Goal: Transaction & Acquisition: Purchase product/service

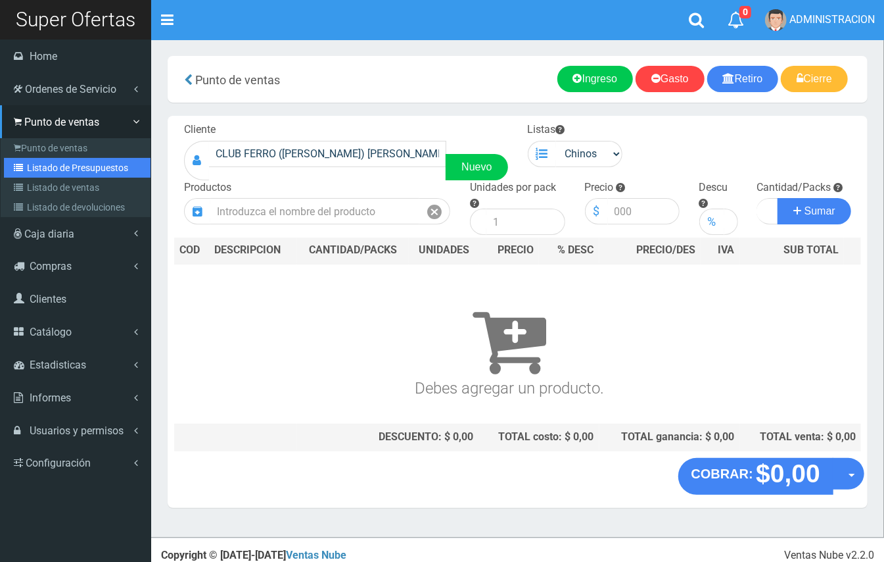
click at [66, 161] on link "Listado de Presupuestos" at bounding box center [77, 168] width 147 height 20
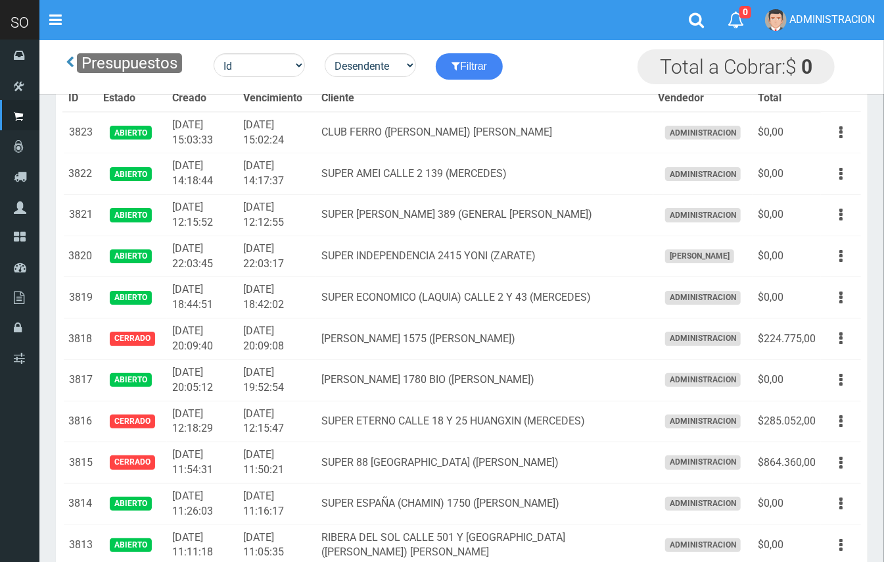
scroll to position [104, 0]
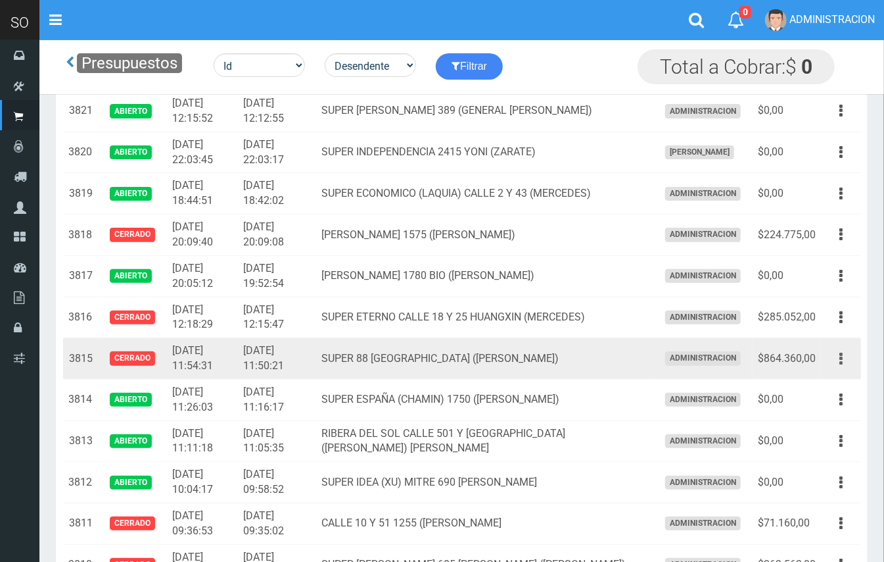
click at [834, 359] on button "button" at bounding box center [842, 358] width 30 height 23
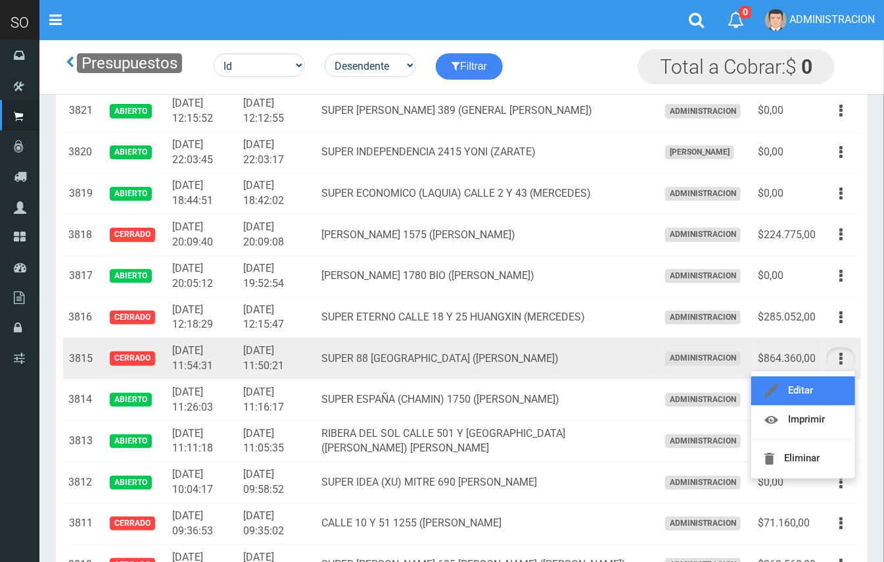
click at [832, 385] on link "Editar" at bounding box center [804, 390] width 104 height 29
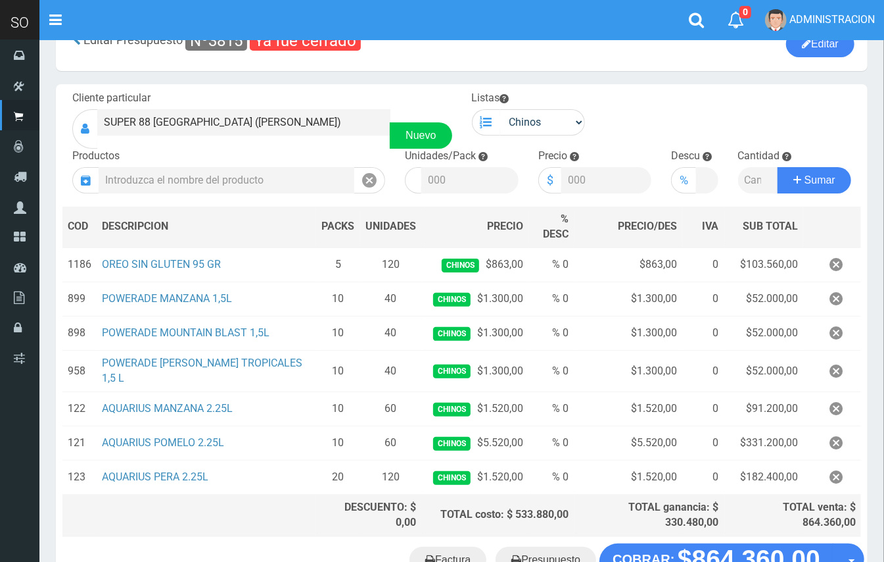
scroll to position [49, 0]
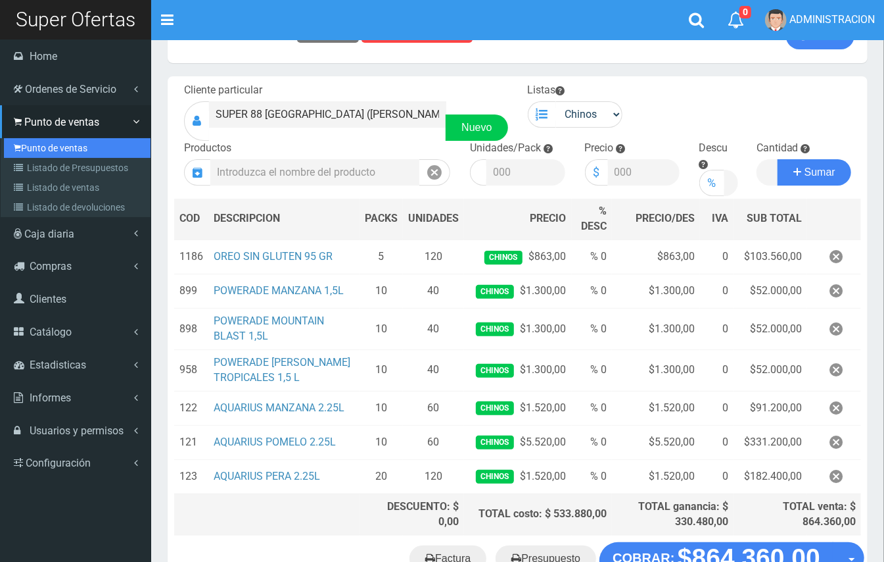
click at [43, 138] on link "Punto de ventas" at bounding box center [77, 148] width 147 height 20
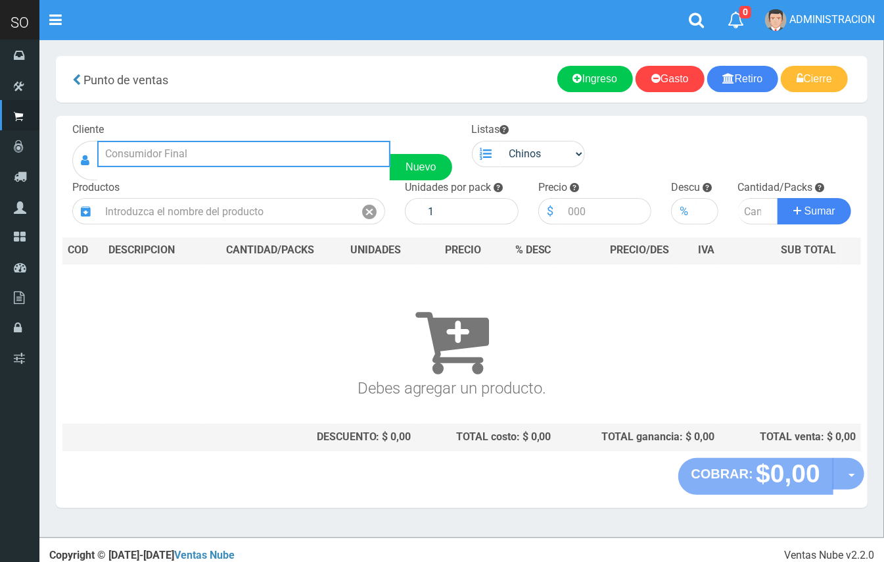
click at [142, 149] on input "text" at bounding box center [243, 154] width 293 height 26
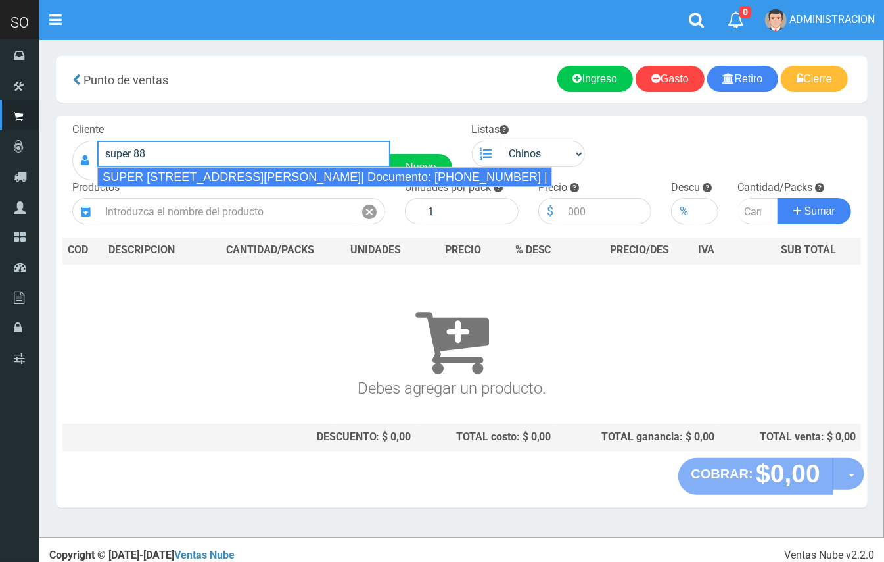
click at [195, 175] on div "SUPER 88 CALLE 32 2800 SOFIA (ZARATE)| Documento: 5466333669 | Teléfono:" at bounding box center [324, 177] width 455 height 20
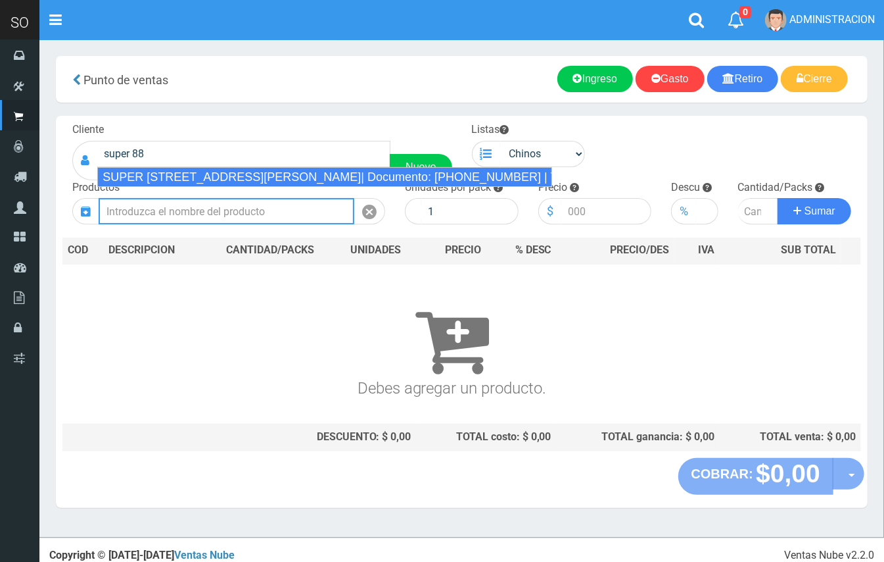
type input "SUPER 88 CALLE 32 2800 SOFIA (ZARATE)| Documento: 5466333669 | Teléfono:"
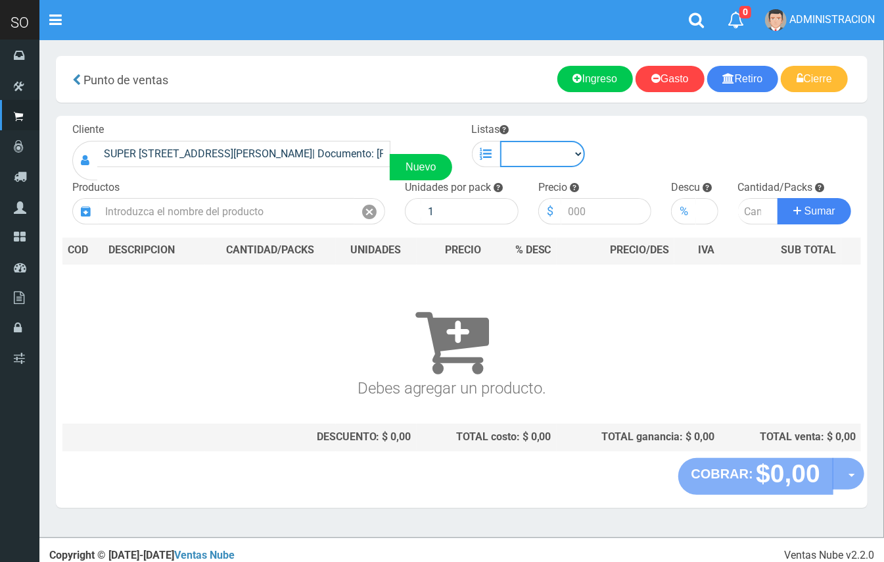
click at [518, 151] on select "Chinos . ." at bounding box center [542, 154] width 85 height 26
select select "1"
click at [500, 141] on select "Chinos . ." at bounding box center [542, 154] width 85 height 26
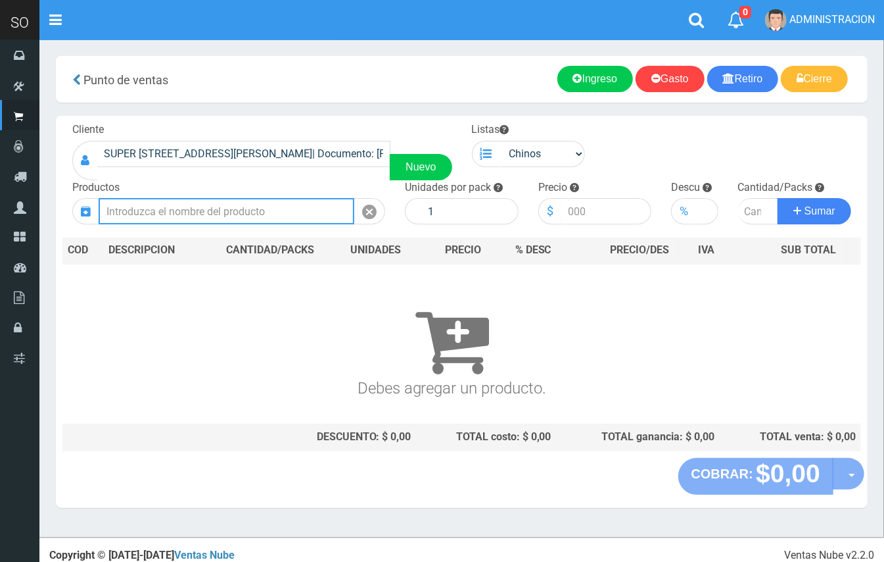
click at [306, 198] on input "text" at bounding box center [227, 211] width 256 height 26
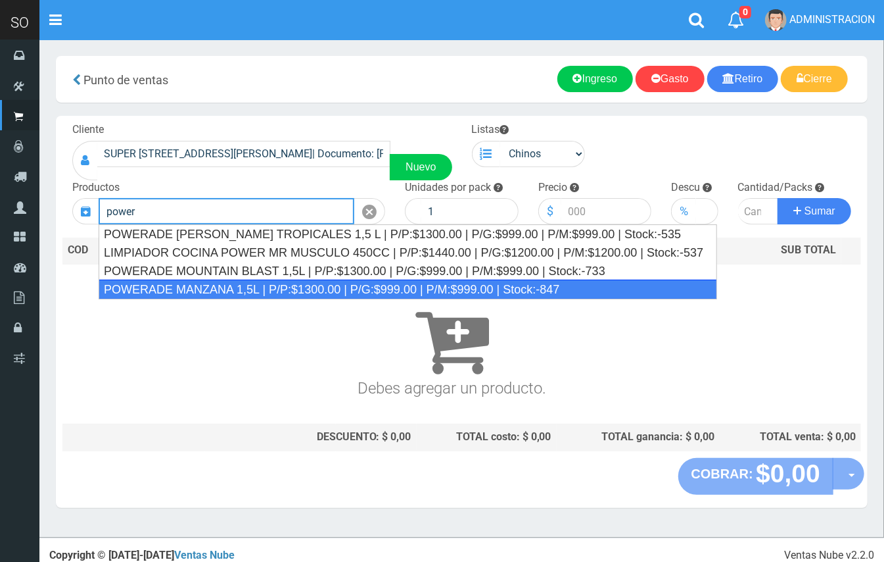
drag, startPoint x: 303, startPoint y: 282, endPoint x: 464, endPoint y: 187, distance: 186.3
click at [303, 283] on div "POWERADE MANZANA 1,5L | P/P:$1300.00 | P/G:$999.00 | P/M:$999.00 | Stock:-847" at bounding box center [408, 289] width 619 height 20
type input "POWERADE MANZANA 1,5L | P/P:$1300.00 | P/G:$999.00 | P/M:$999.00 | Stock:-847"
type input "4"
type input "1300.00"
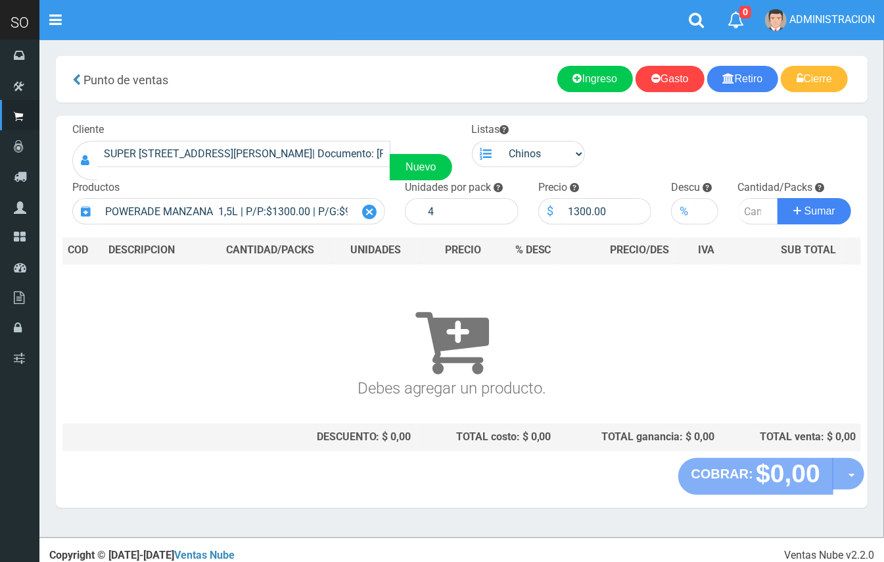
click at [377, 213] on div at bounding box center [369, 211] width 31 height 26
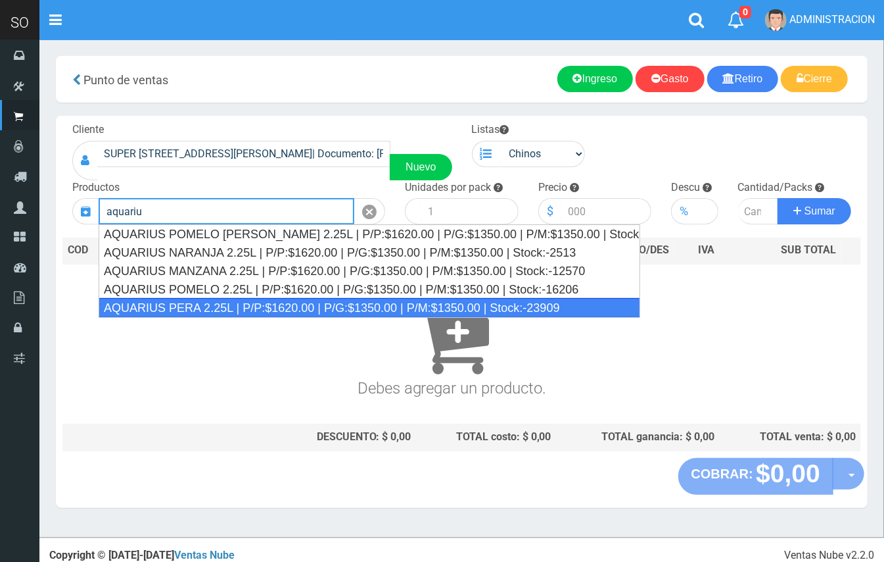
click at [279, 314] on div "AQUARIUS PERA 2.25L | P/P:$1620.00 | P/G:$1350.00 | P/M:$1350.00 | Stock:-23909" at bounding box center [370, 308] width 542 height 20
type input "AQUARIUS PERA 2.25L | P/P:$1620.00 | P/G:$1350.00 | P/M:$1350.00 | Stock:-23909"
type input "6"
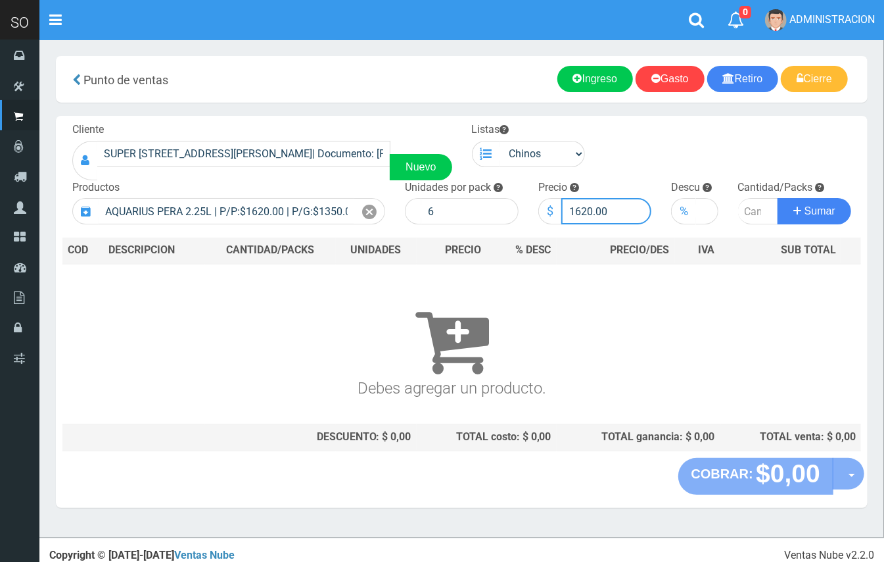
click at [581, 206] on input "1620.00" at bounding box center [607, 211] width 91 height 26
type input "1520.00"
click at [744, 218] on input "number" at bounding box center [758, 211] width 41 height 26
type input "20"
click at [778, 198] on button "Sumar" at bounding box center [815, 211] width 74 height 26
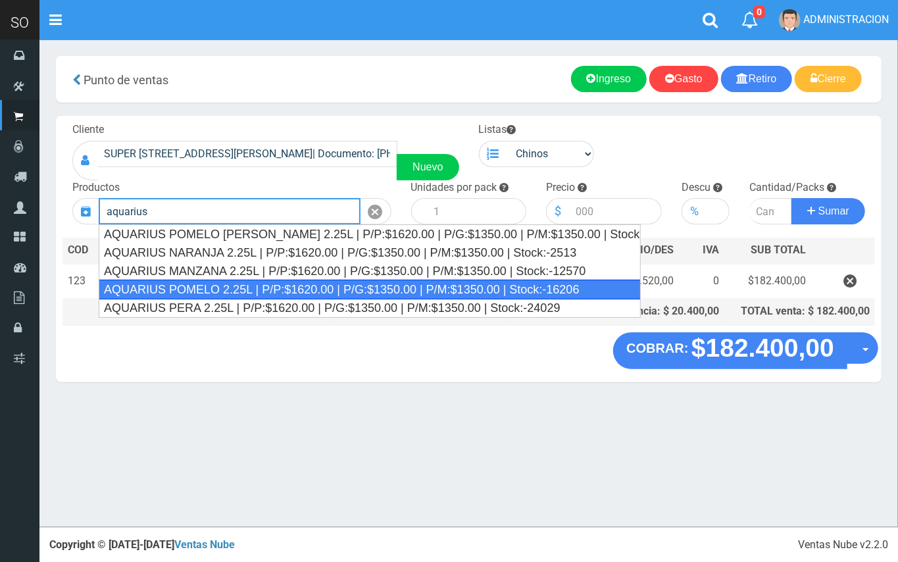
click at [270, 283] on div "AQUARIUS POMELO 2.25L | P/P:$1620.00 | P/G:$1350.00 | P/M:$1350.00 | Stock:-162…" at bounding box center [370, 289] width 542 height 20
type input "AQUARIUS POMELO 2.25L | P/P:$1620.00 | P/G:$1350.00 | P/M:$1350.00 | Stock:-162…"
type input "6"
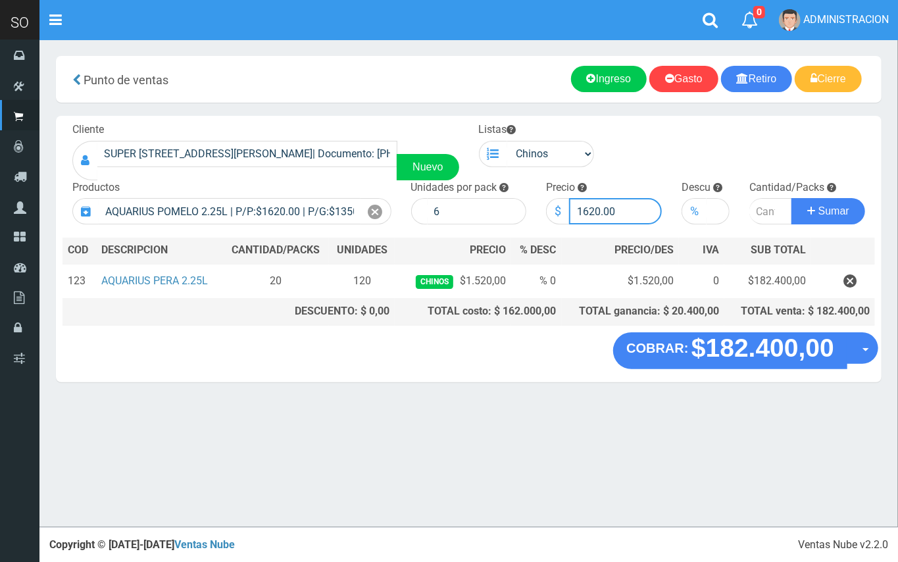
drag, startPoint x: 598, startPoint y: 205, endPoint x: 579, endPoint y: 203, distance: 19.2
click at [579, 203] on input "1620.00" at bounding box center [615, 211] width 93 height 26
type input "1520.00"
click at [754, 210] on input "number" at bounding box center [770, 211] width 43 height 26
type input "10"
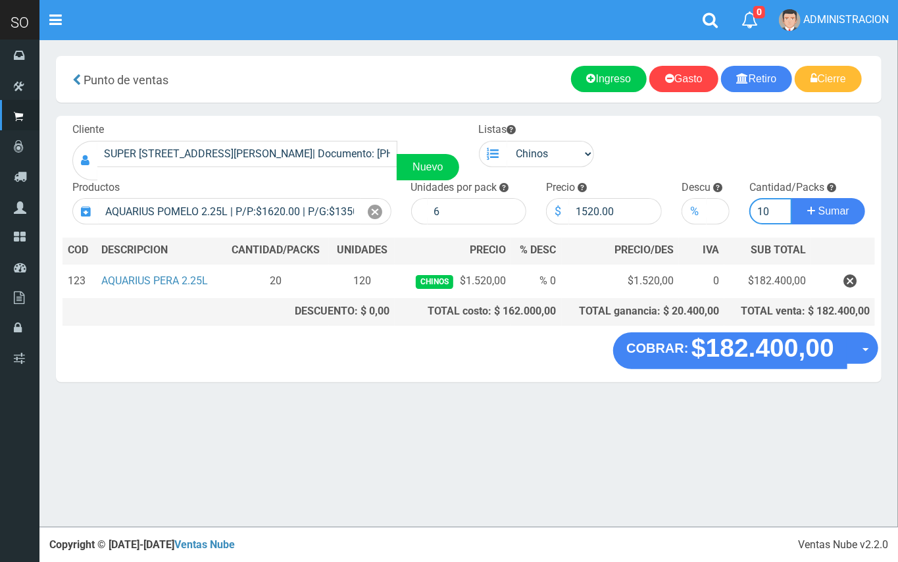
click at [791, 198] on button "Sumar" at bounding box center [828, 211] width 74 height 26
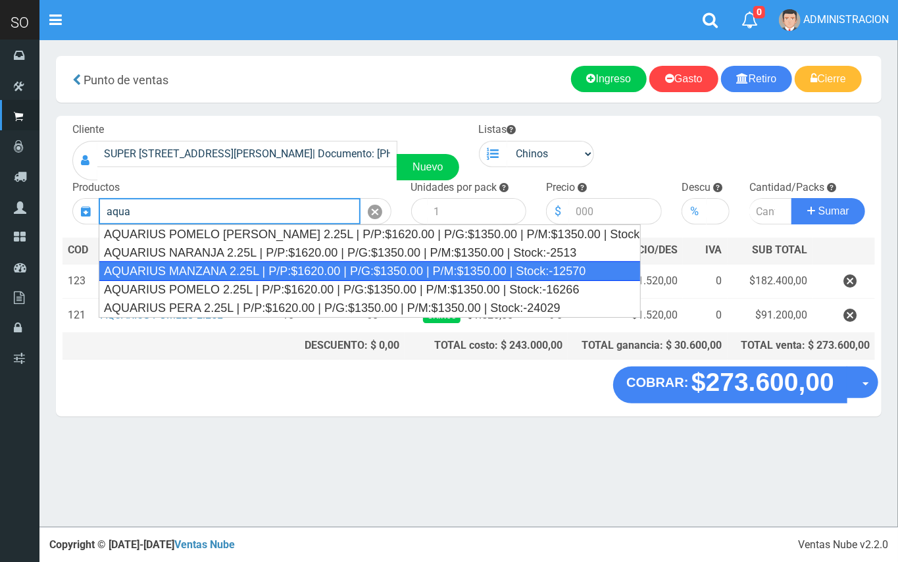
drag, startPoint x: 366, startPoint y: 268, endPoint x: 393, endPoint y: 256, distance: 30.3
click at [366, 267] on div "AQUARIUS MANZANA 2.25L | P/P:$1620.00 | P/G:$1350.00 | P/M:$1350.00 | Stock:-12…" at bounding box center [370, 271] width 542 height 20
type input "AQUARIUS MANZANA 2.25L | P/P:$1620.00 | P/G:$1350.00 | P/M:$1350.00 | Stock:-12…"
type input "6"
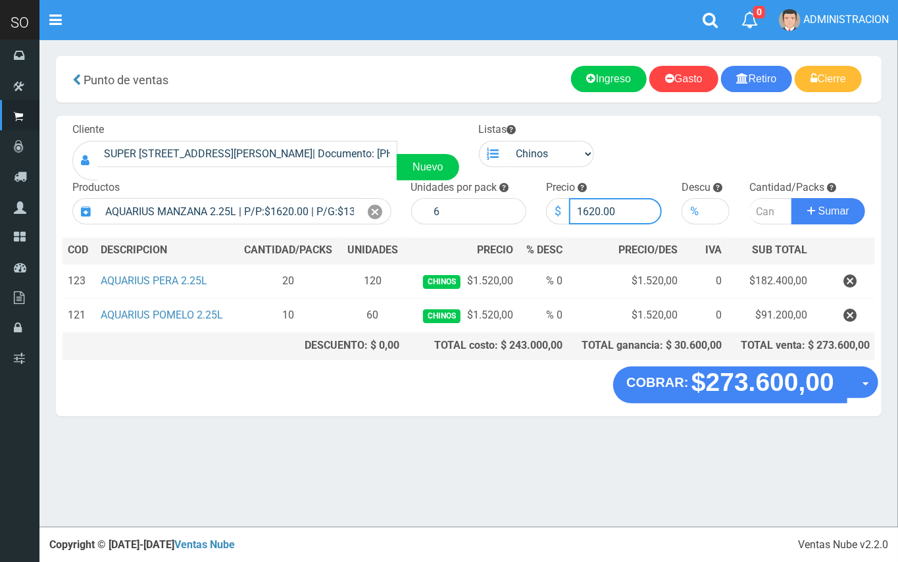
drag, startPoint x: 598, startPoint y: 205, endPoint x: 585, endPoint y: 205, distance: 13.2
click at [585, 205] on input "1620.00" at bounding box center [615, 211] width 93 height 26
type input "1520.00"
click at [760, 201] on input "number" at bounding box center [770, 211] width 43 height 26
type input "10"
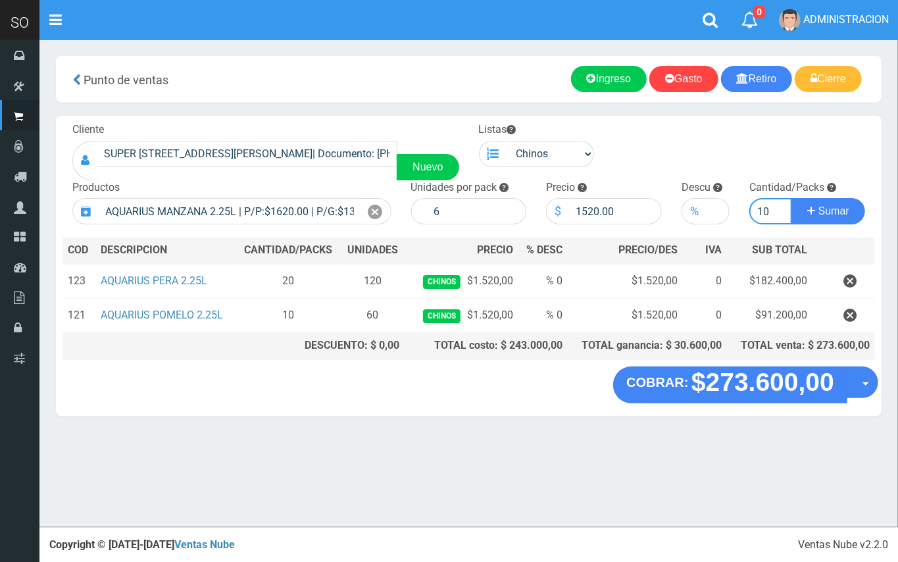
click at [791, 198] on button "Sumar" at bounding box center [828, 211] width 74 height 26
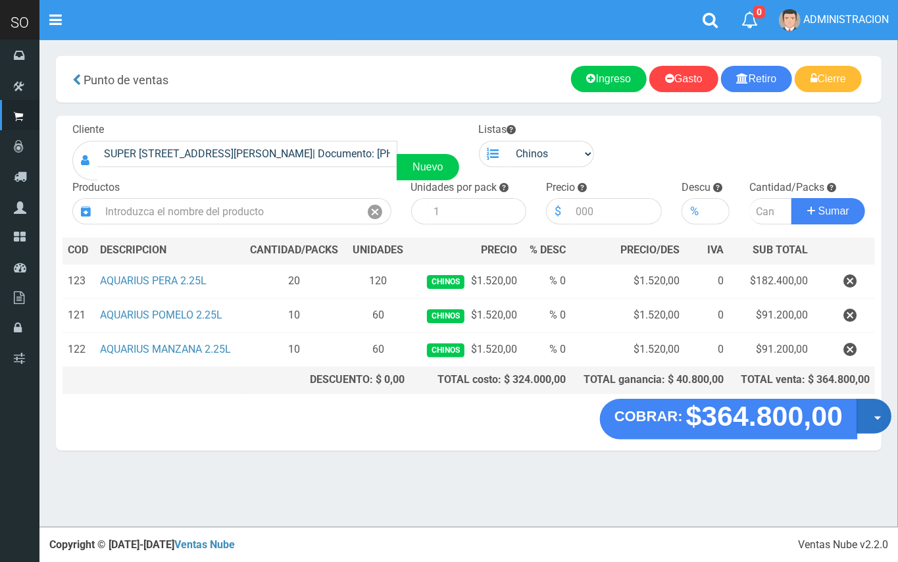
click at [860, 422] on button "Opciones" at bounding box center [873, 415] width 35 height 35
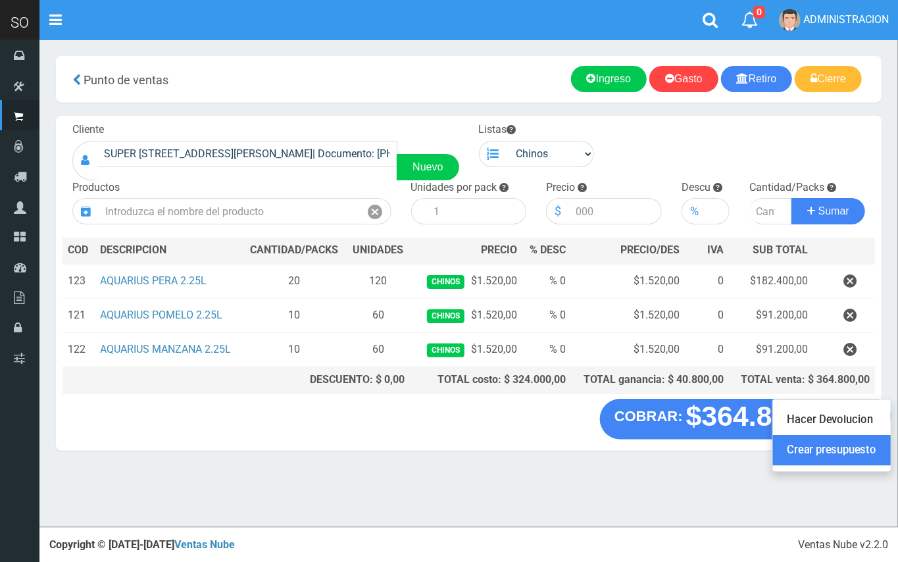
click at [860, 455] on link "Crear presupuesto" at bounding box center [832, 450] width 118 height 30
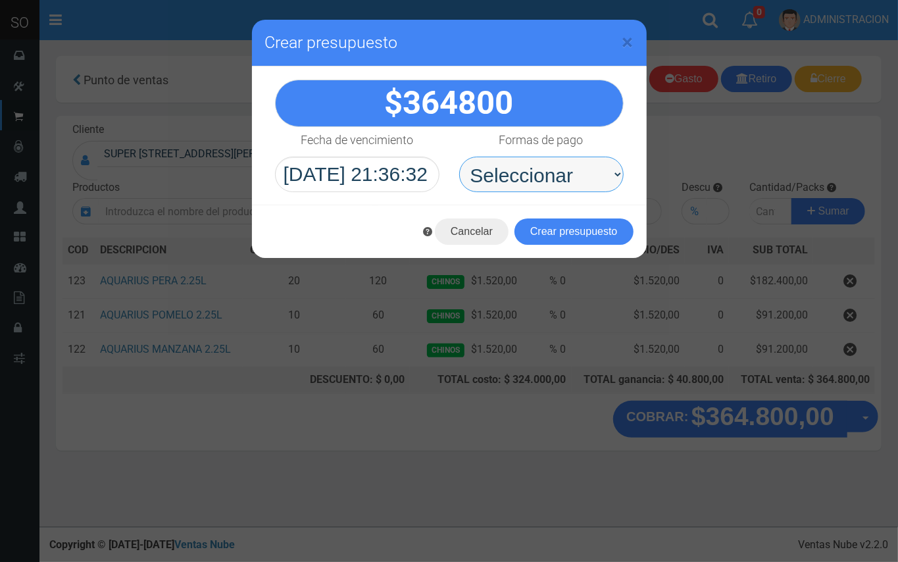
drag, startPoint x: 559, startPoint y: 190, endPoint x: 542, endPoint y: 187, distance: 16.6
click at [542, 187] on select "Seleccionar Efectivo Tarjeta de Crédito Depósito Débito" at bounding box center [541, 174] width 164 height 36
select select "Efectivo"
click at [459, 156] on select "Seleccionar Efectivo Tarjeta de Crédito Depósito Débito" at bounding box center [541, 174] width 164 height 36
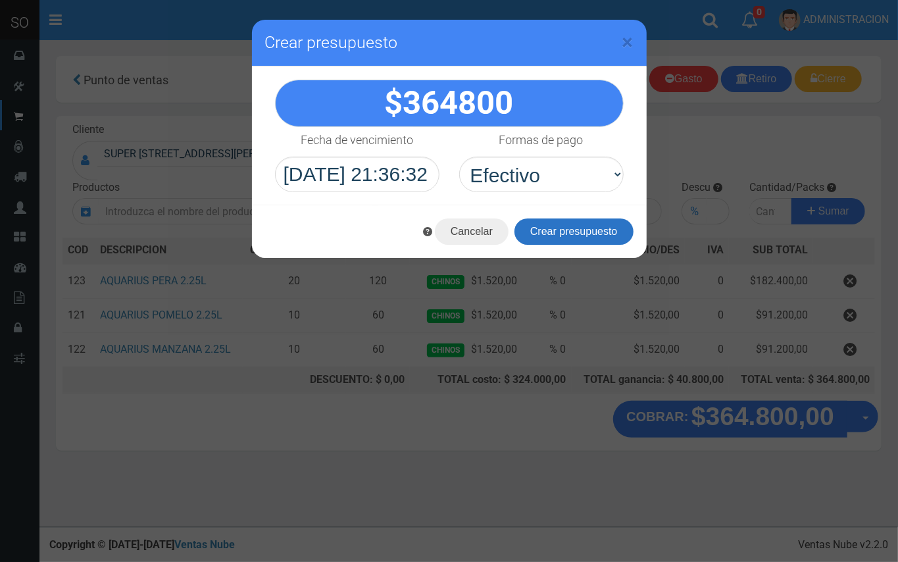
click at [609, 240] on button "Crear presupuesto" at bounding box center [573, 231] width 119 height 26
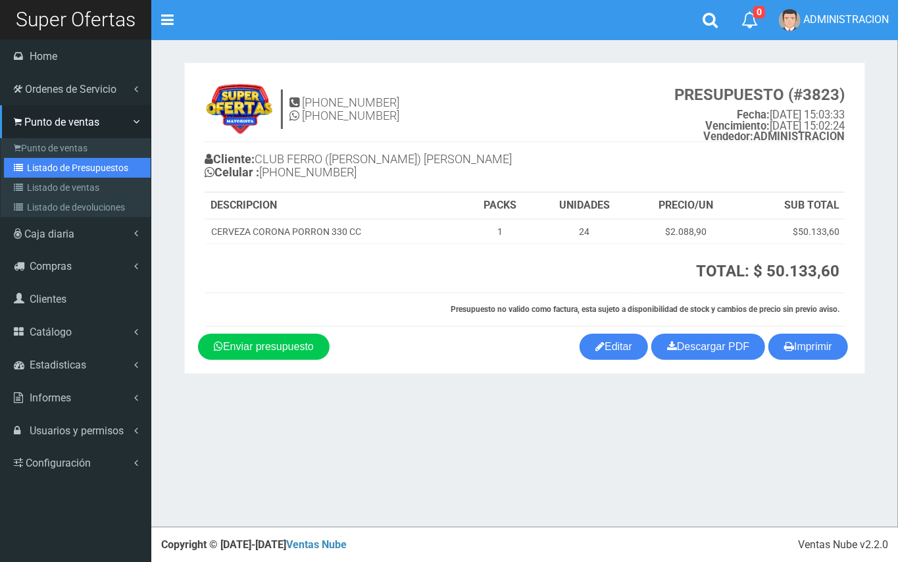
click at [42, 158] on link "Listado de Presupuestos" at bounding box center [77, 168] width 147 height 20
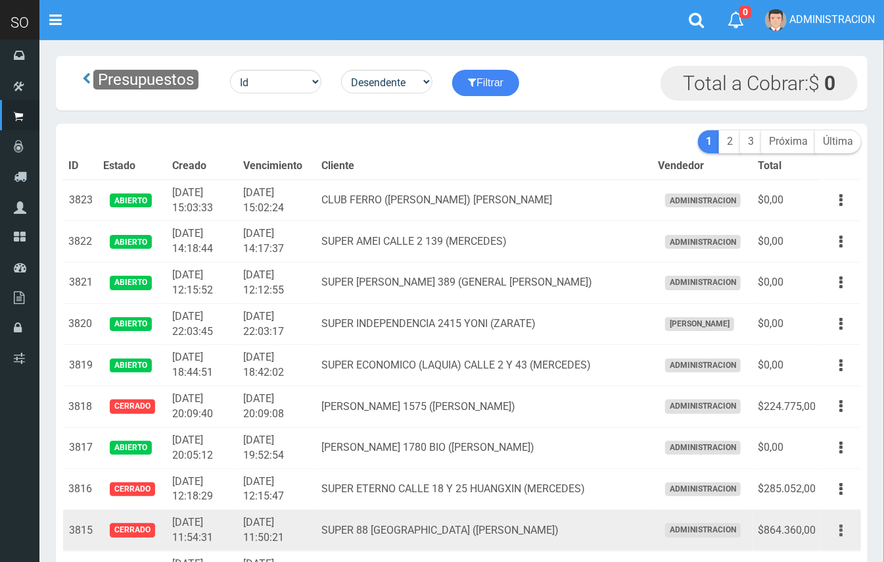
click at [846, 526] on button "button" at bounding box center [842, 530] width 30 height 23
click at [816, 553] on link "Editar" at bounding box center [804, 562] width 104 height 29
